Goal: Task Accomplishment & Management: Manage account settings

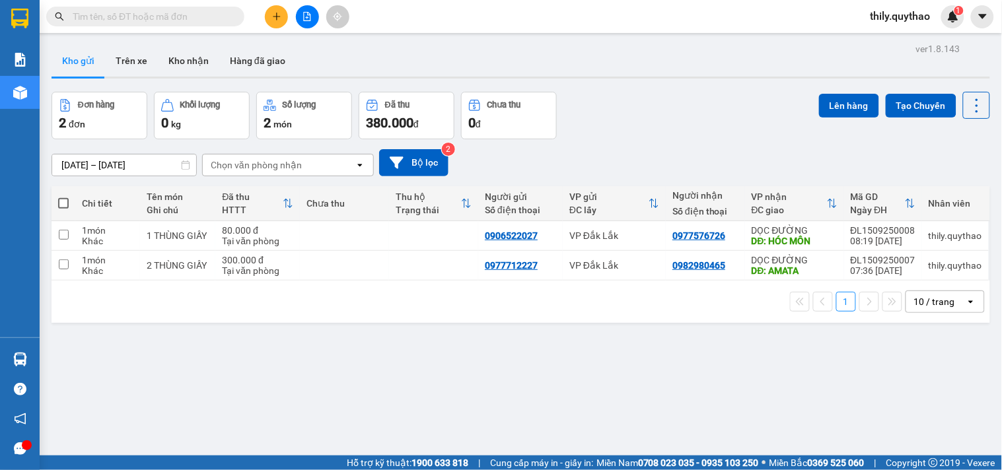
click at [899, 5] on div "thily.quythao 1" at bounding box center [912, 16] width 104 height 23
click at [899, 12] on span "thily.quythao" at bounding box center [900, 16] width 81 height 17
click at [895, 42] on span "Đăng xuất" at bounding box center [908, 41] width 56 height 15
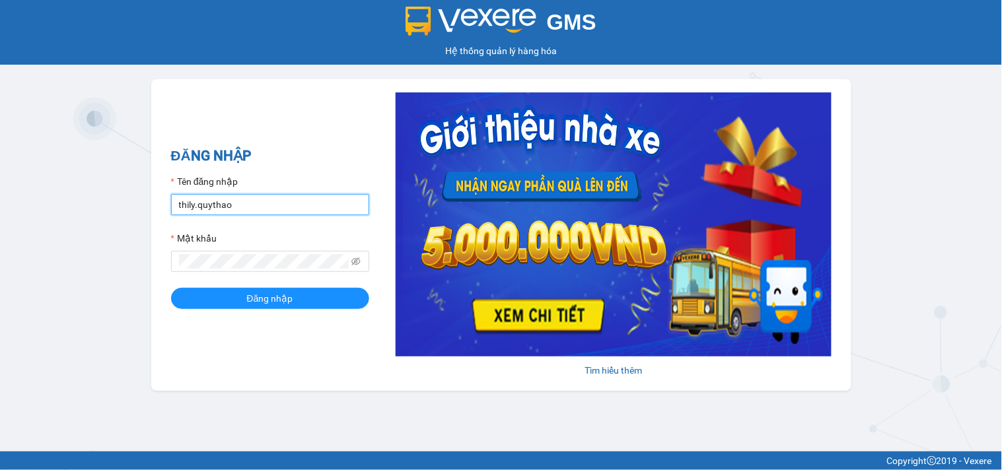
click at [267, 212] on input "thily.quythao" at bounding box center [270, 204] width 198 height 21
click at [266, 210] on input "thily.quythao" at bounding box center [270, 204] width 198 height 21
type input "meo.quythao"
click at [252, 272] on span at bounding box center [270, 261] width 198 height 21
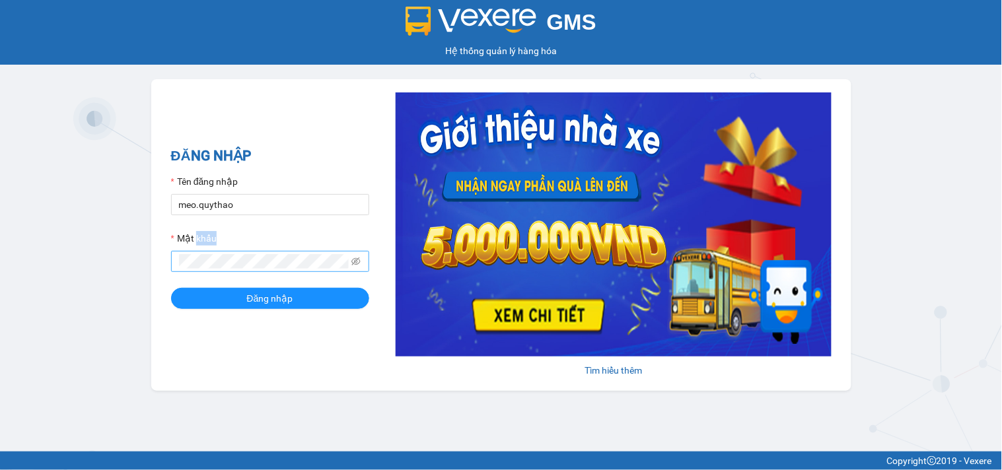
click at [251, 270] on span at bounding box center [270, 261] width 198 height 21
click at [171, 288] on button "Đăng nhập" at bounding box center [270, 298] width 198 height 21
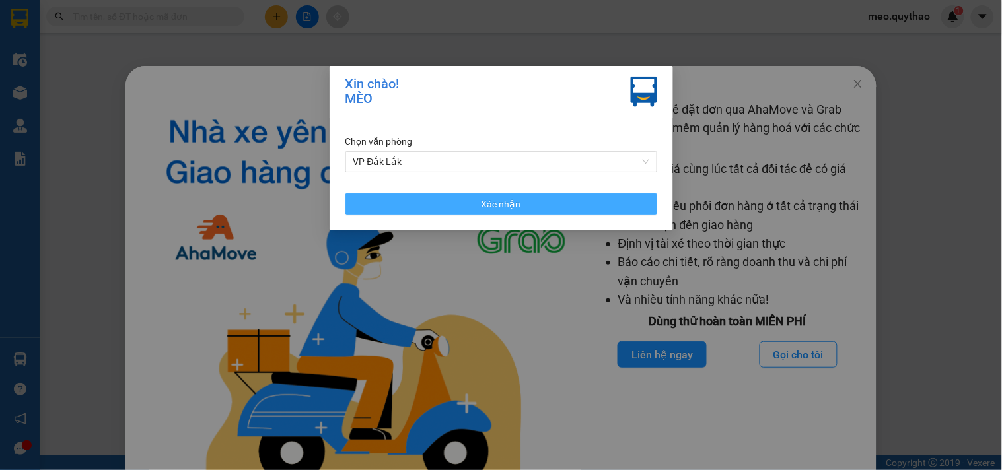
click at [517, 208] on span "Xác nhận" at bounding box center [502, 204] width 40 height 15
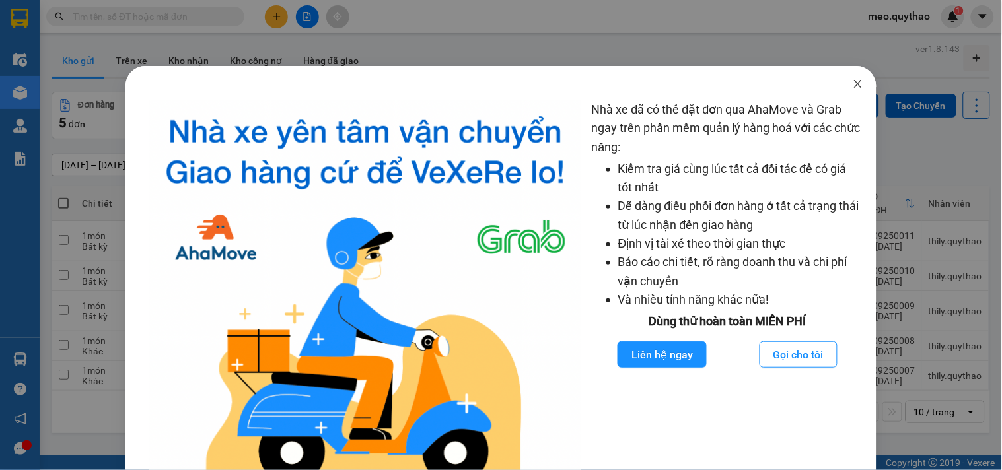
click at [853, 81] on icon "close" at bounding box center [858, 84] width 11 height 11
